Goal: Check status: Check status

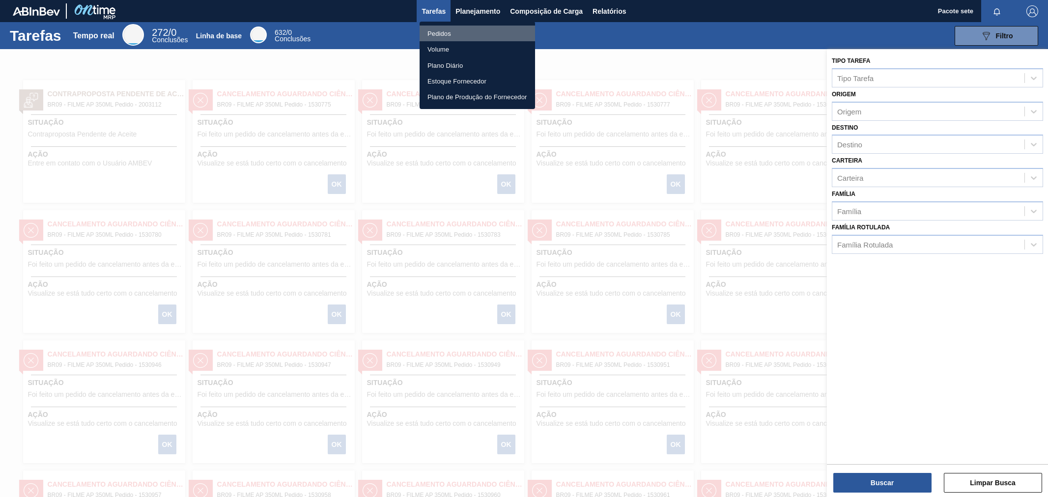
click at [450, 30] on font "Pedidos" at bounding box center [439, 33] width 24 height 7
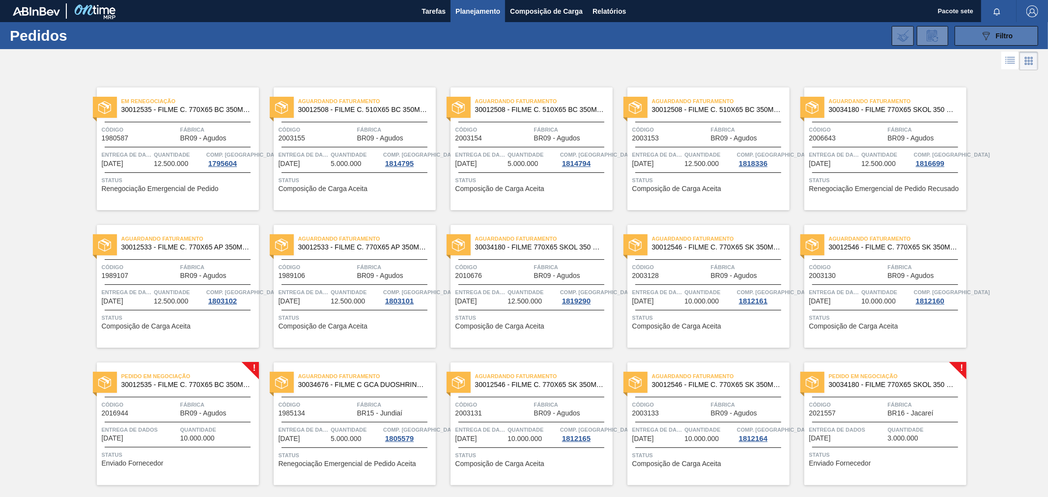
click at [1006, 41] on div "089F7B8B-B2A5-4AFE-B5C0-19BA573D28AC Filtro" at bounding box center [996, 36] width 33 height 12
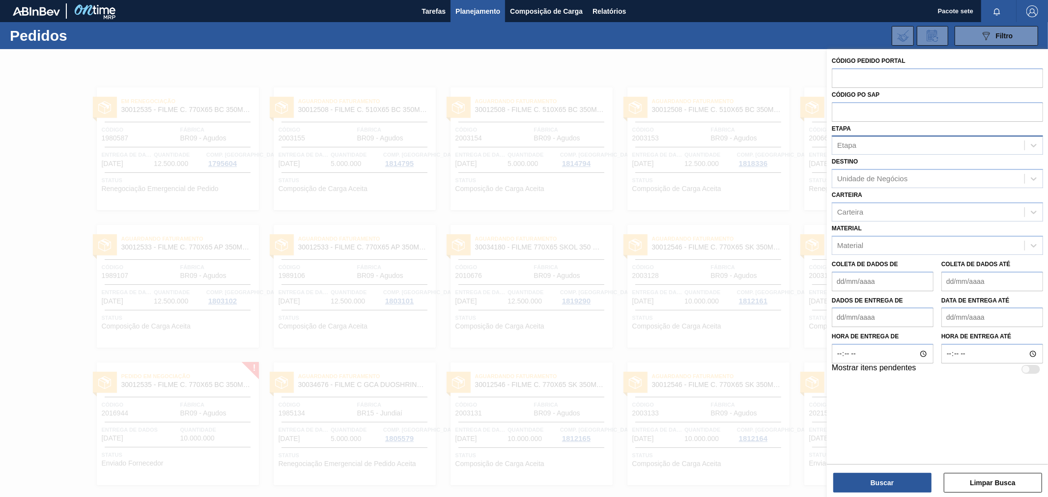
click at [881, 143] on div "Etapa" at bounding box center [928, 146] width 192 height 14
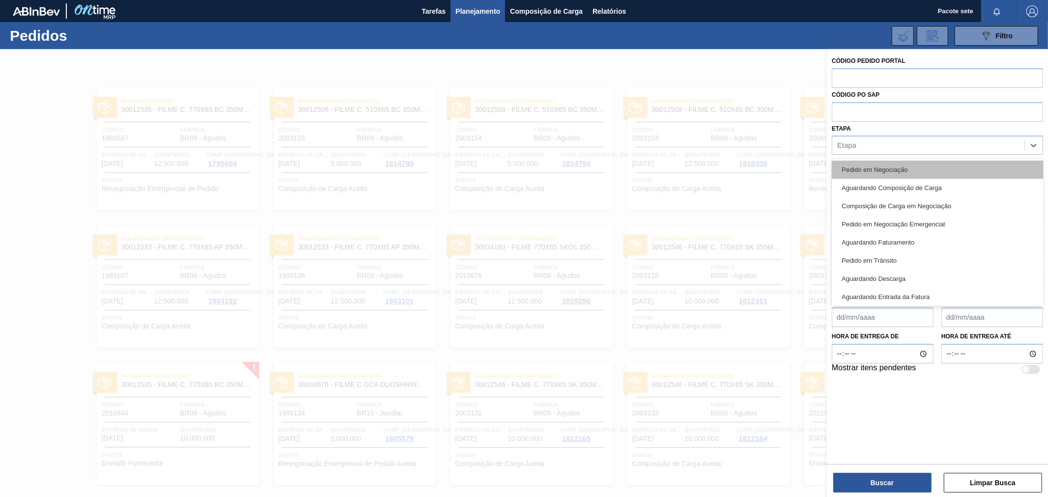
click at [875, 168] on font "Pedido em Negociação" at bounding box center [874, 169] width 66 height 7
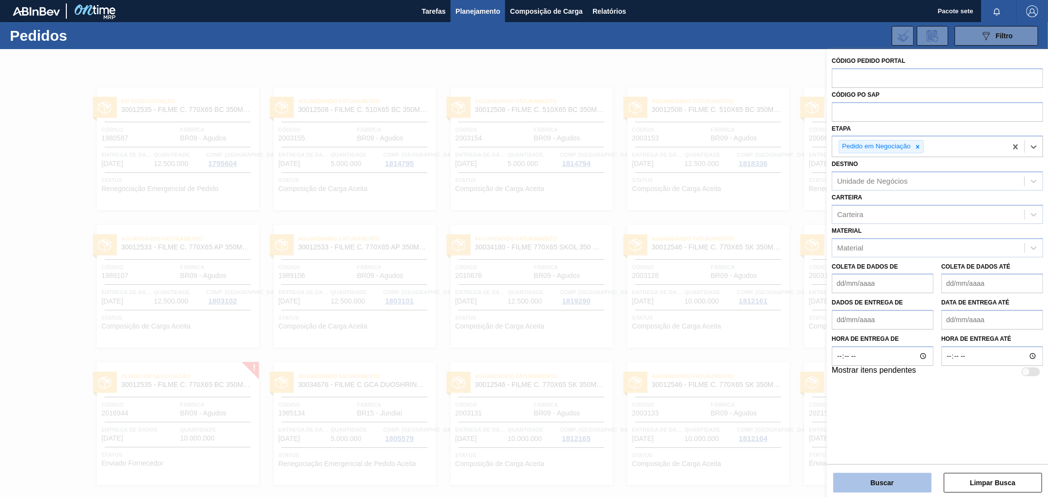
click at [885, 483] on font "Buscar" at bounding box center [881, 483] width 23 height 8
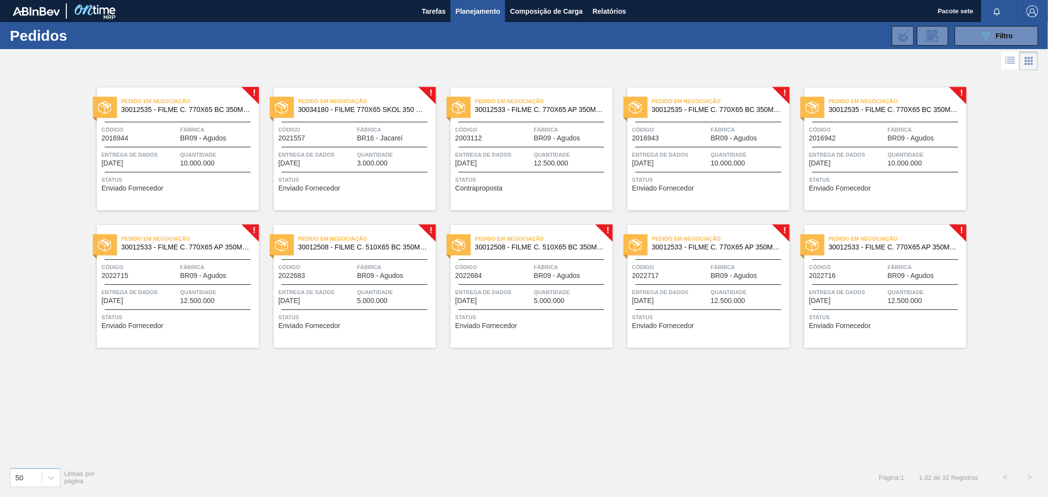
click at [198, 121] on div "Pedido em Negociação 30012535 - FILME C. 770X65 BC 350ML C12 429 Código 2016944…" at bounding box center [178, 148] width 162 height 123
click at [327, 136] on div "Código 2021557" at bounding box center [317, 133] width 76 height 17
click at [522, 136] on div "Código 2003112" at bounding box center [493, 133] width 76 height 17
